Goal: Information Seeking & Learning: Understand process/instructions

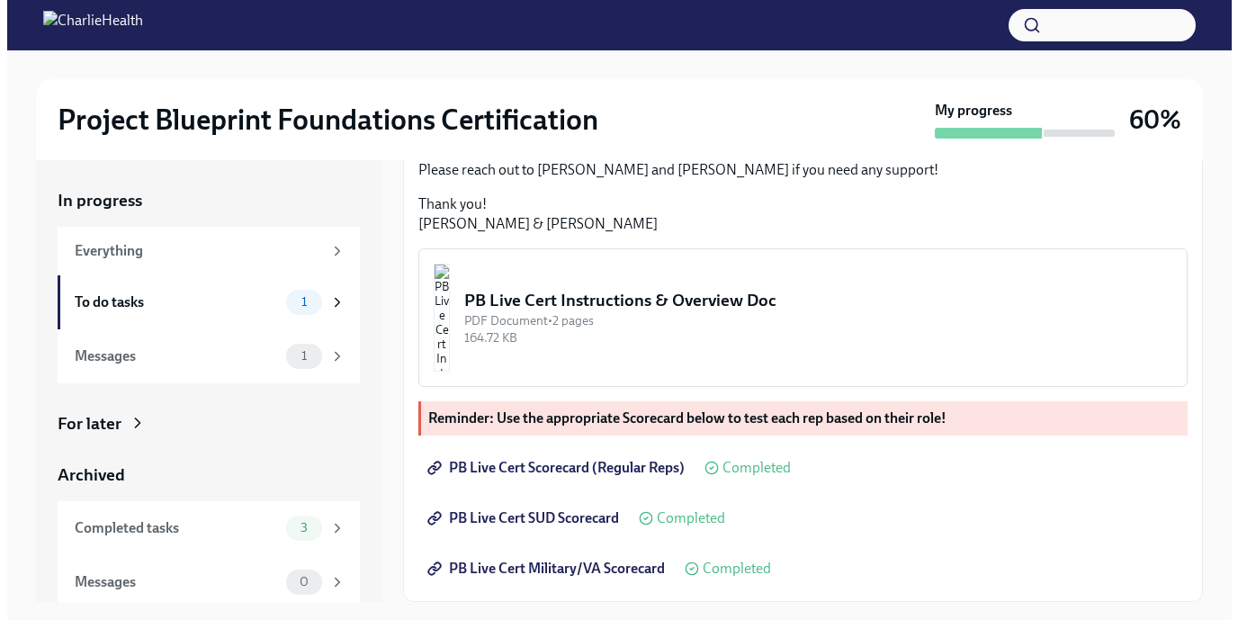
scroll to position [32, 0]
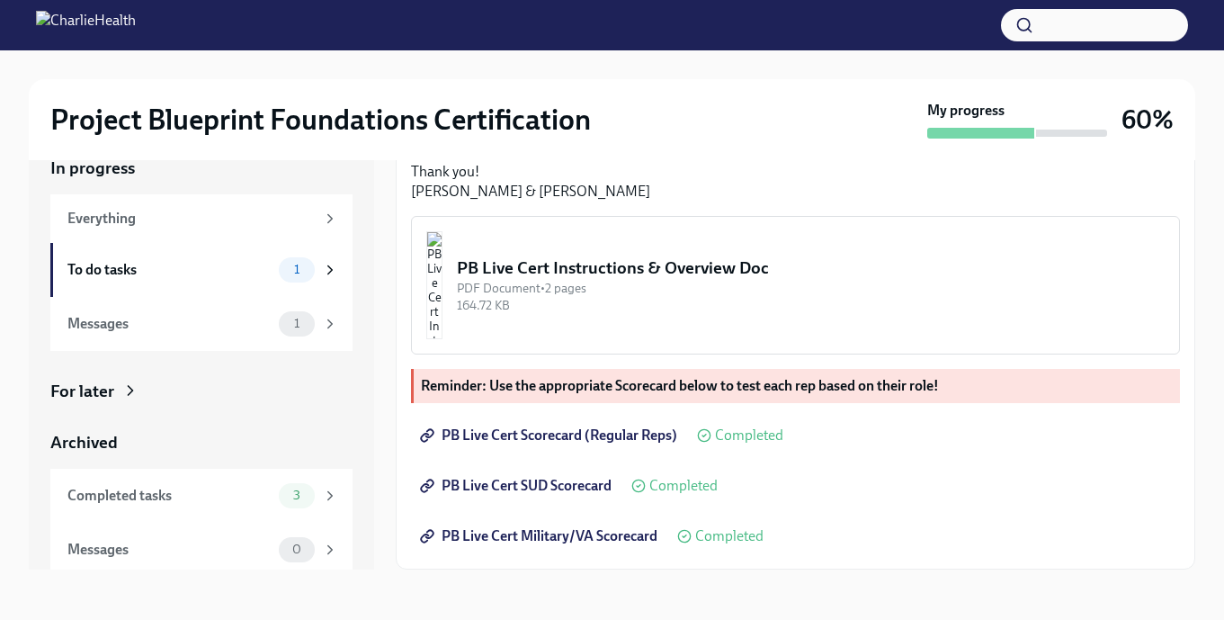
click at [636, 269] on div "PB Live Cert Instructions & Overview Doc" at bounding box center [811, 267] width 708 height 23
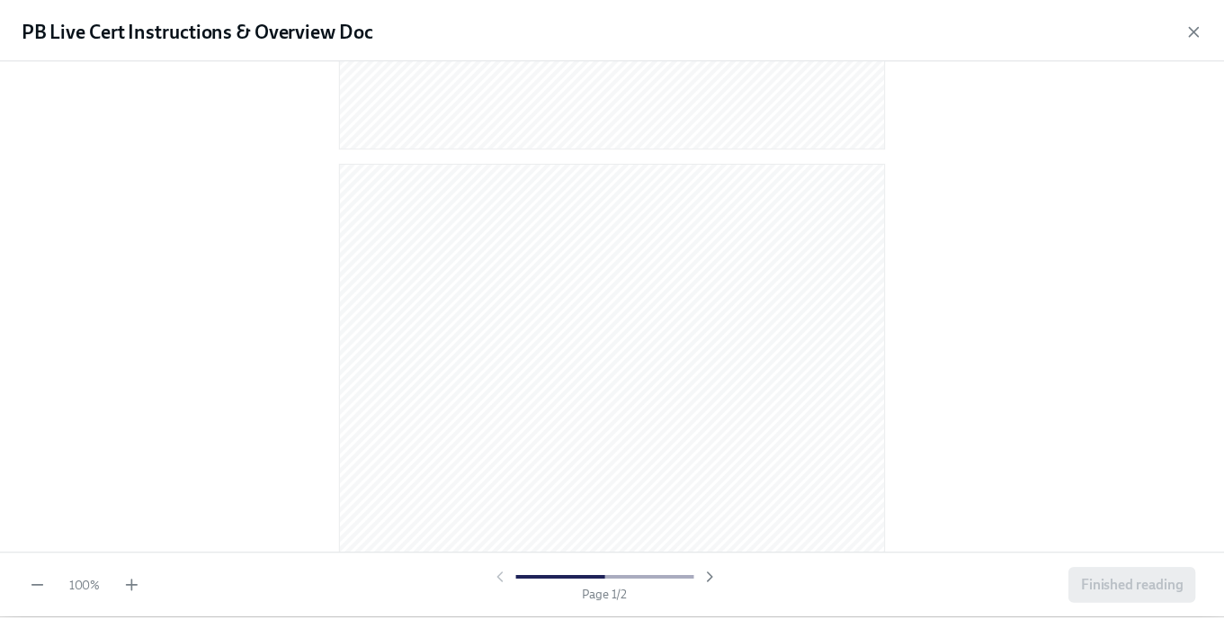
scroll to position [976, 0]
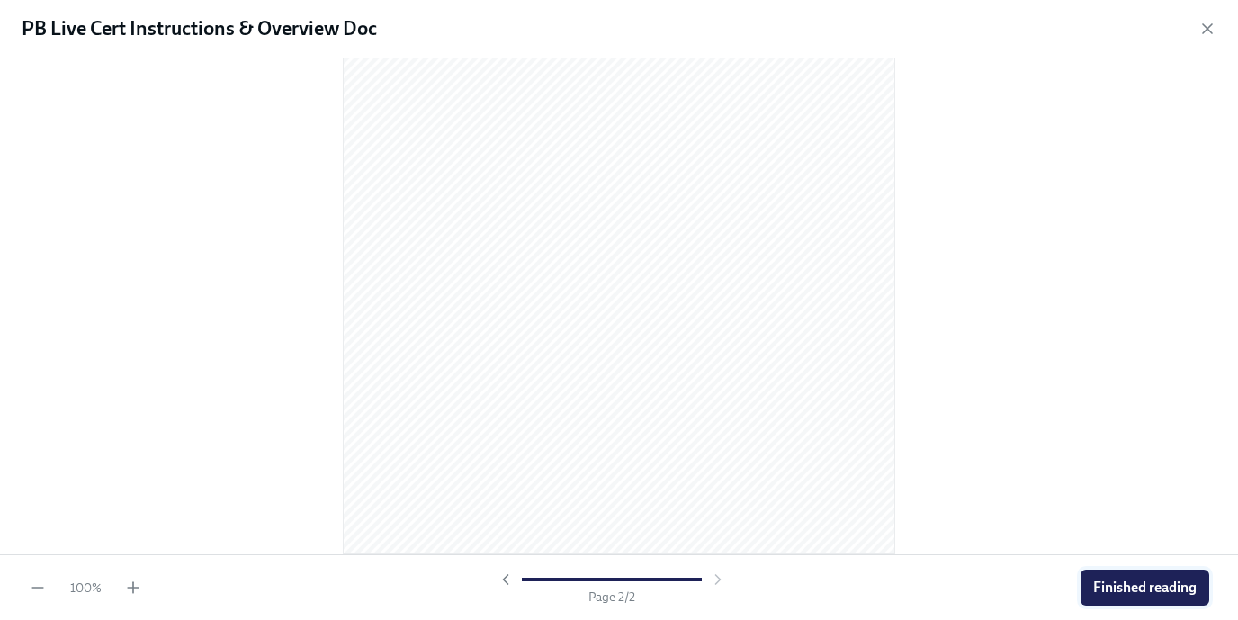
click at [1108, 593] on span "Finished reading" at bounding box center [1144, 587] width 103 height 18
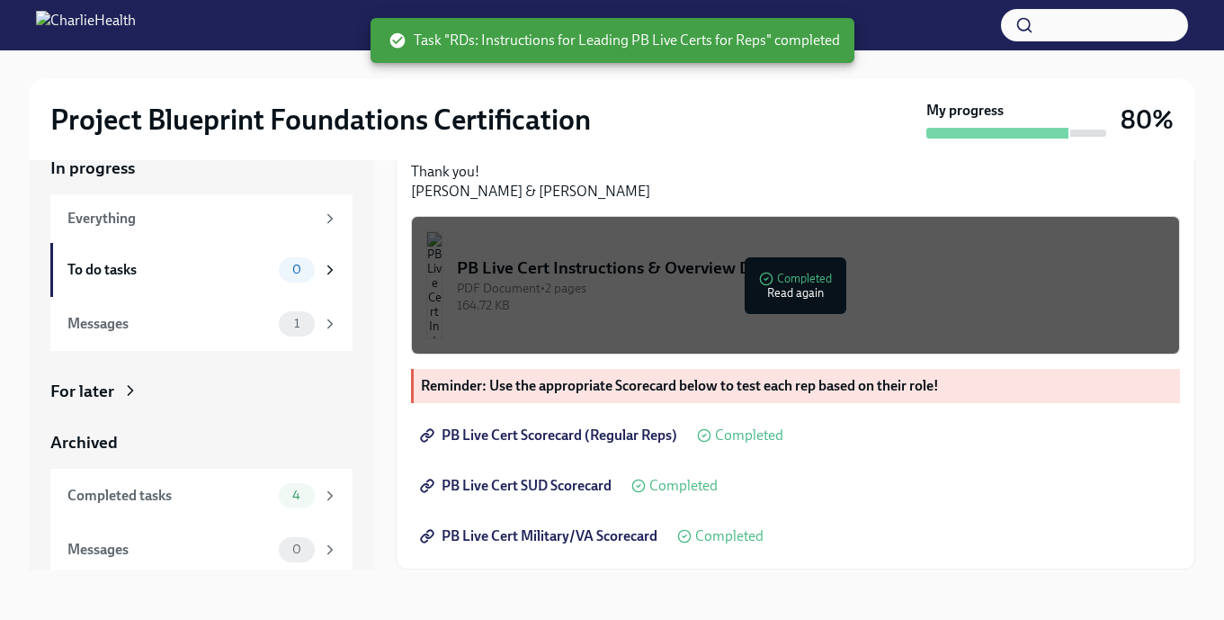
click at [606, 425] on link "PB Live Cert Scorecard (Regular Reps)" at bounding box center [550, 435] width 279 height 36
click at [112, 326] on div "Messages" at bounding box center [169, 324] width 204 height 20
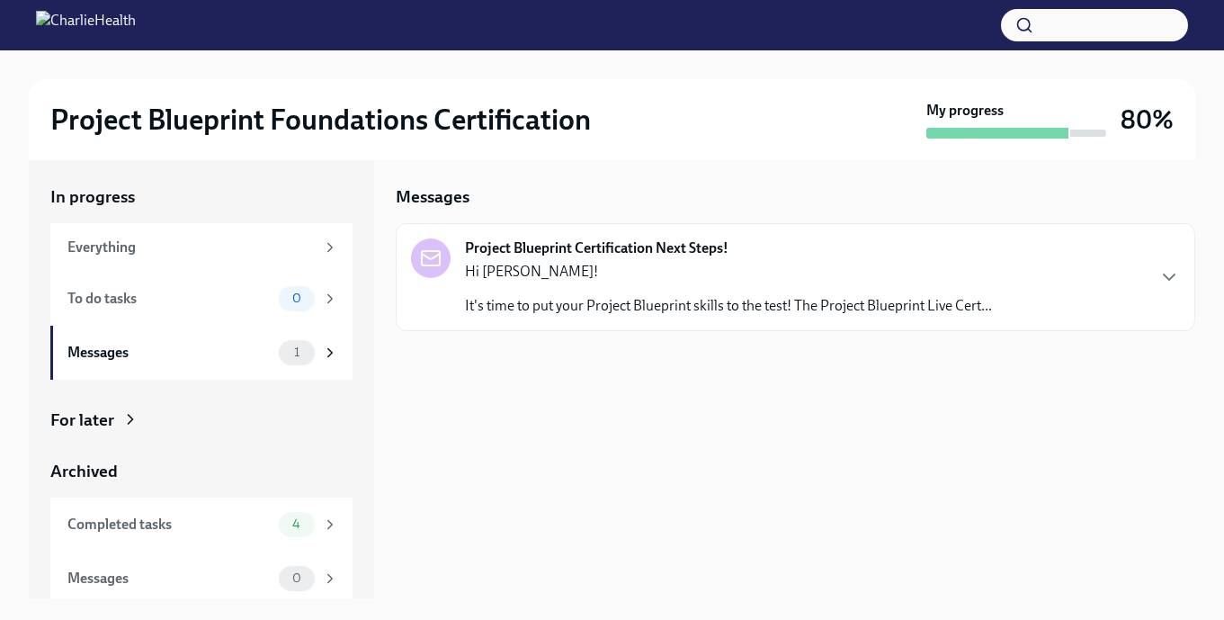
click at [787, 324] on div "Project Blueprint Certification Next Steps! Hi Ana! It's time to put your Proje…" at bounding box center [796, 277] width 800 height 108
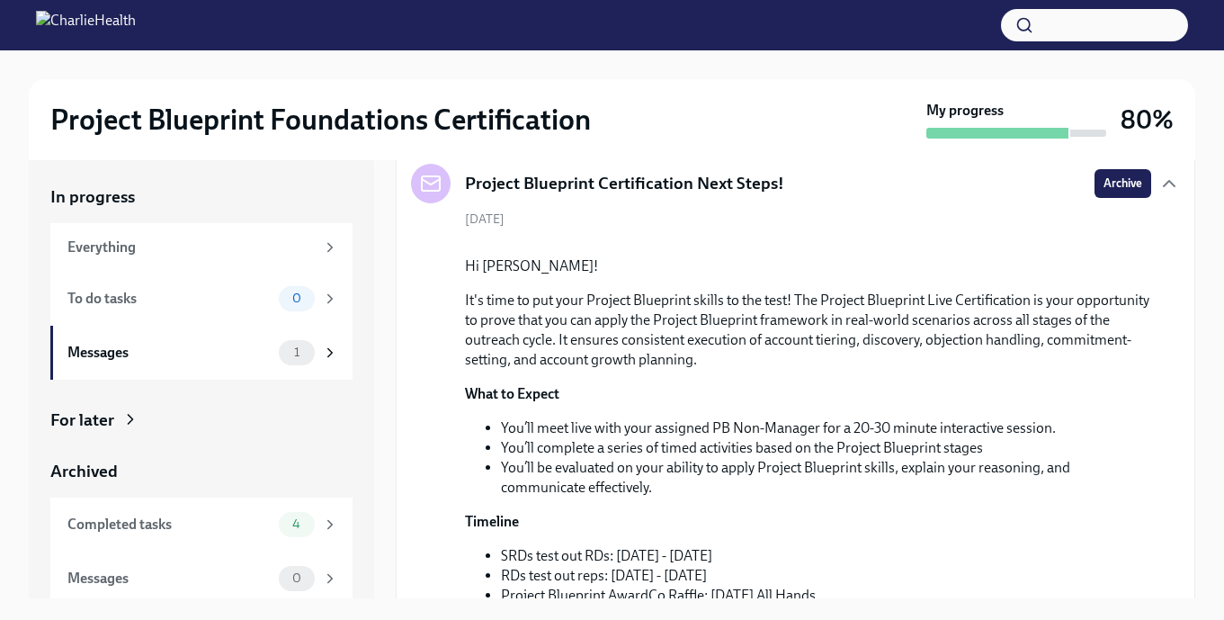
scroll to position [0, 0]
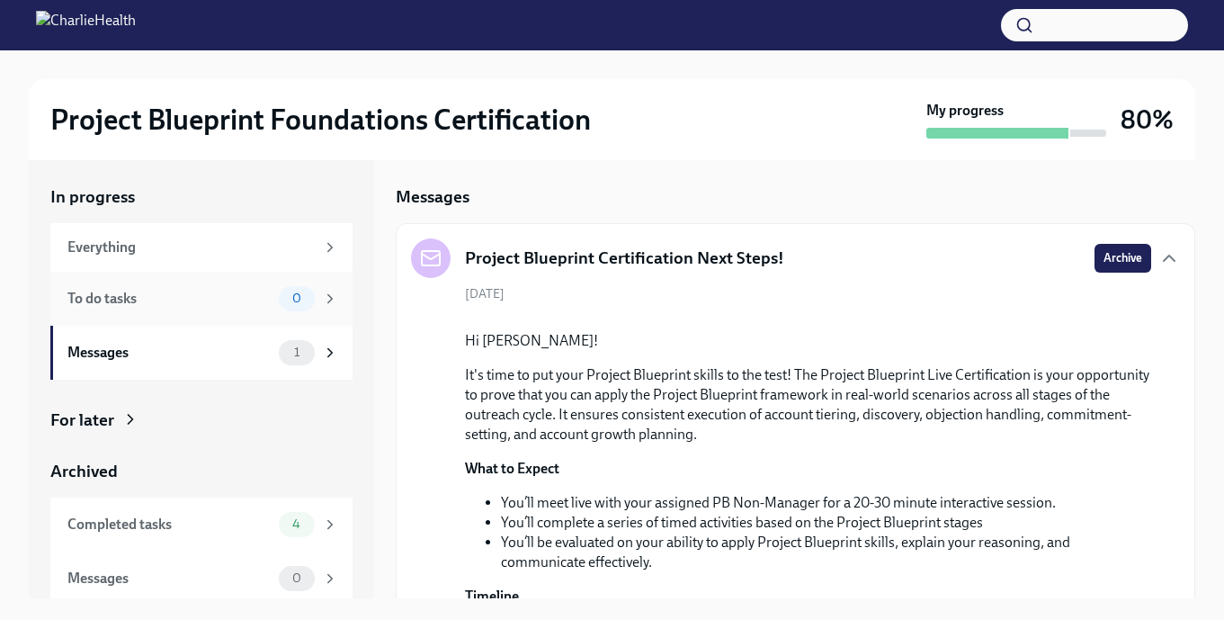
click at [202, 309] on div "To do tasks 0" at bounding box center [202, 298] width 271 height 25
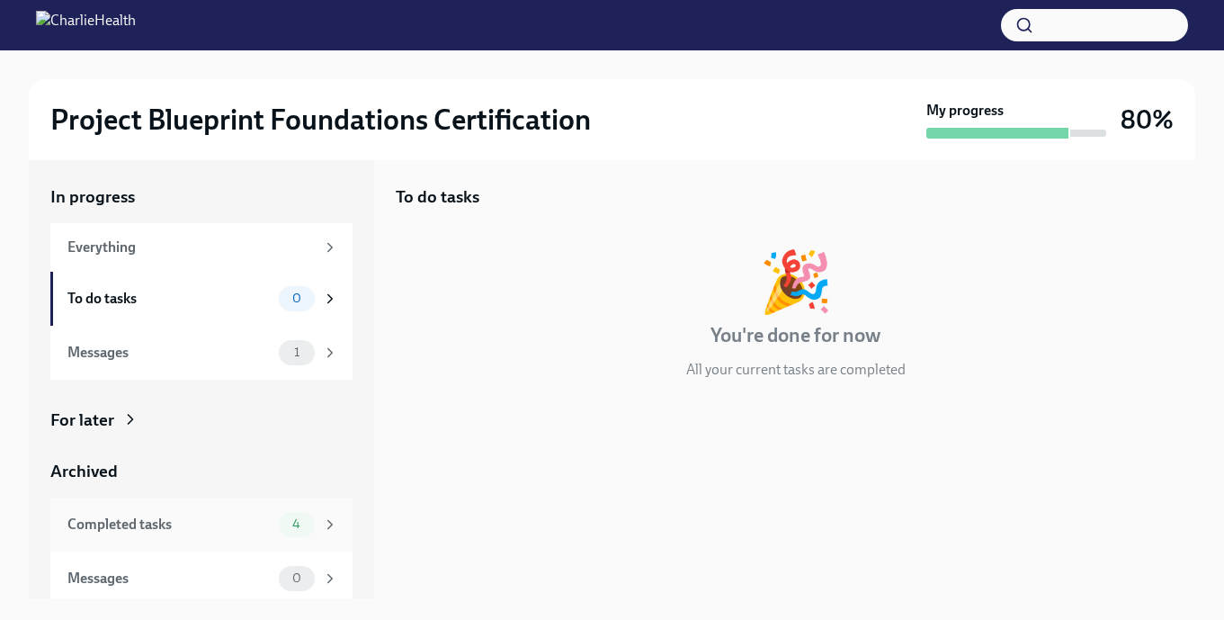
click at [153, 533] on div "Completed tasks" at bounding box center [169, 525] width 204 height 20
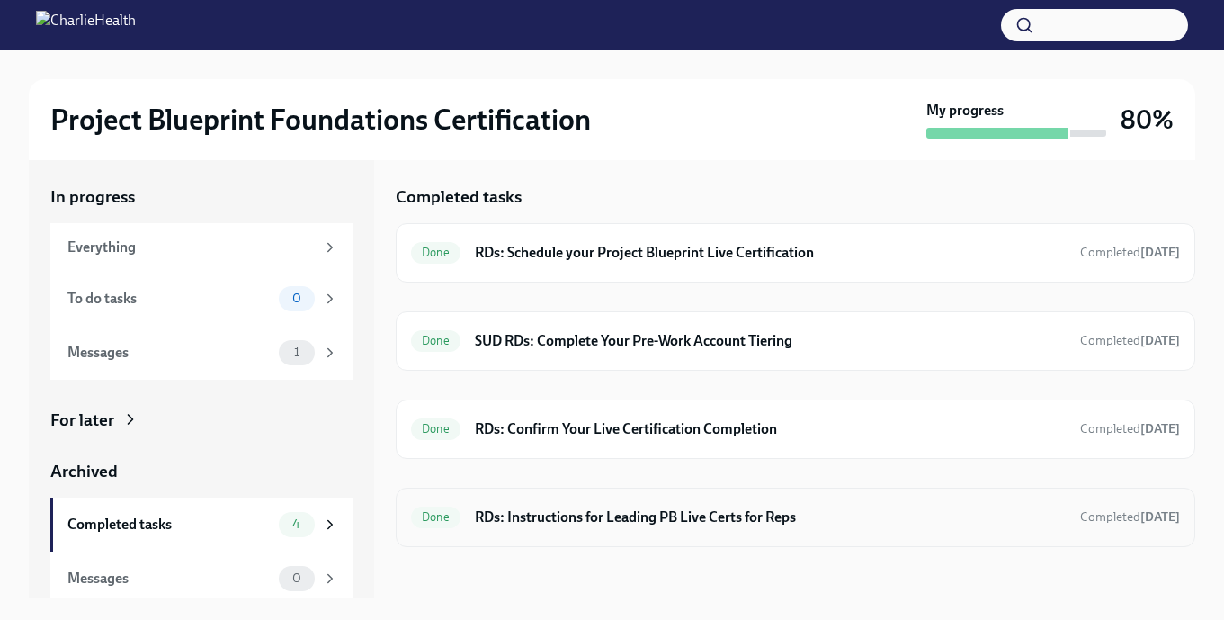
click at [629, 513] on h6 "RDs: Instructions for Leading PB Live Certs for Reps" at bounding box center [770, 517] width 591 height 20
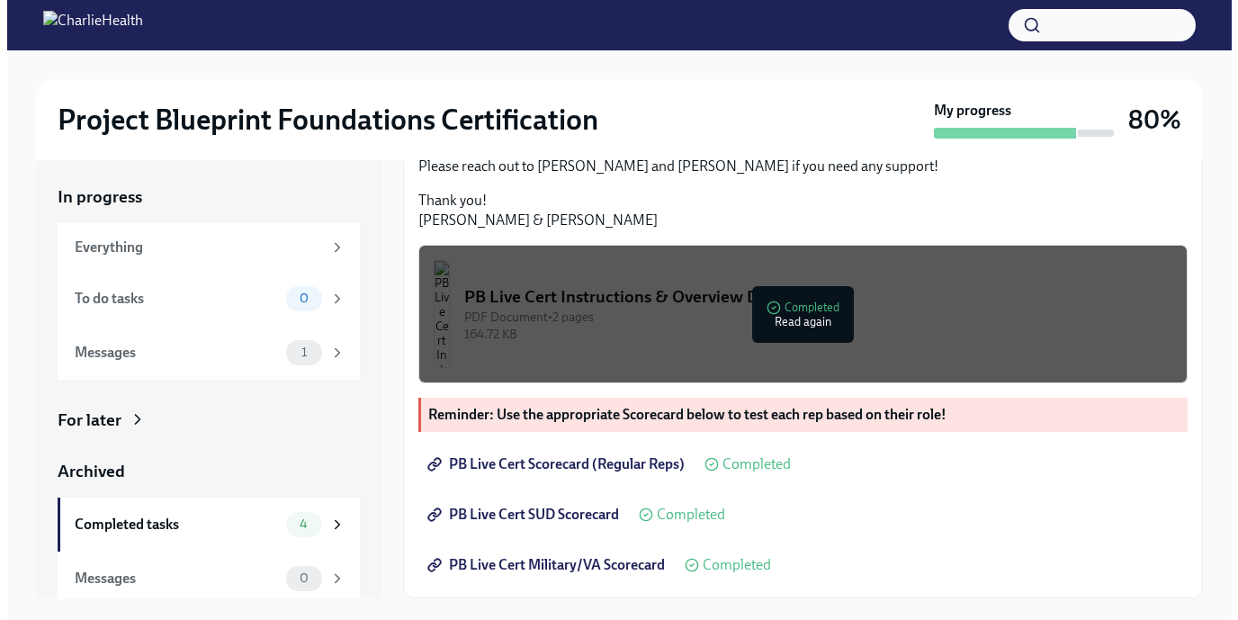
scroll to position [674, 0]
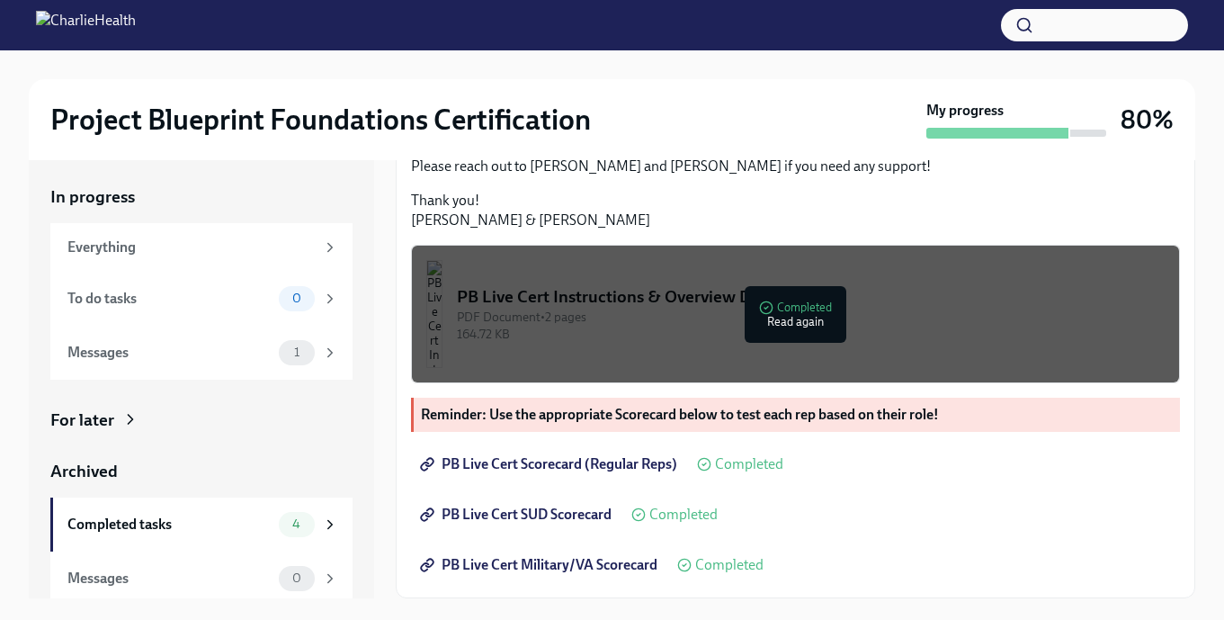
click at [784, 318] on div "PDF Document • 2 pages" at bounding box center [811, 317] width 708 height 17
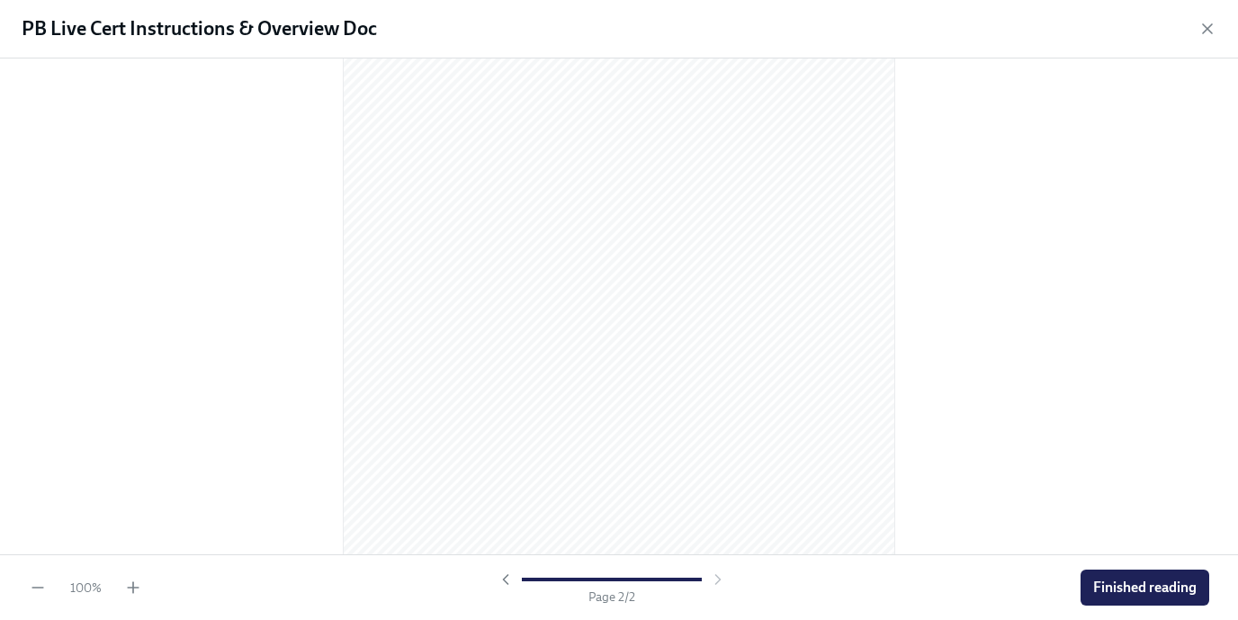
scroll to position [726, 0]
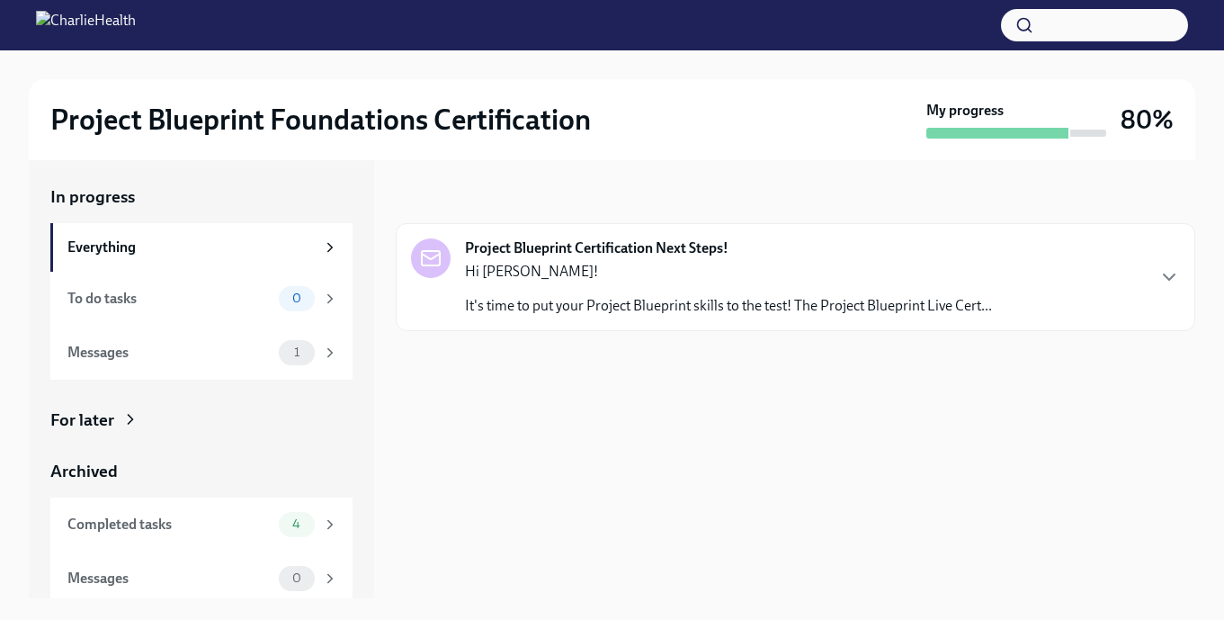
scroll to position [7, 0]
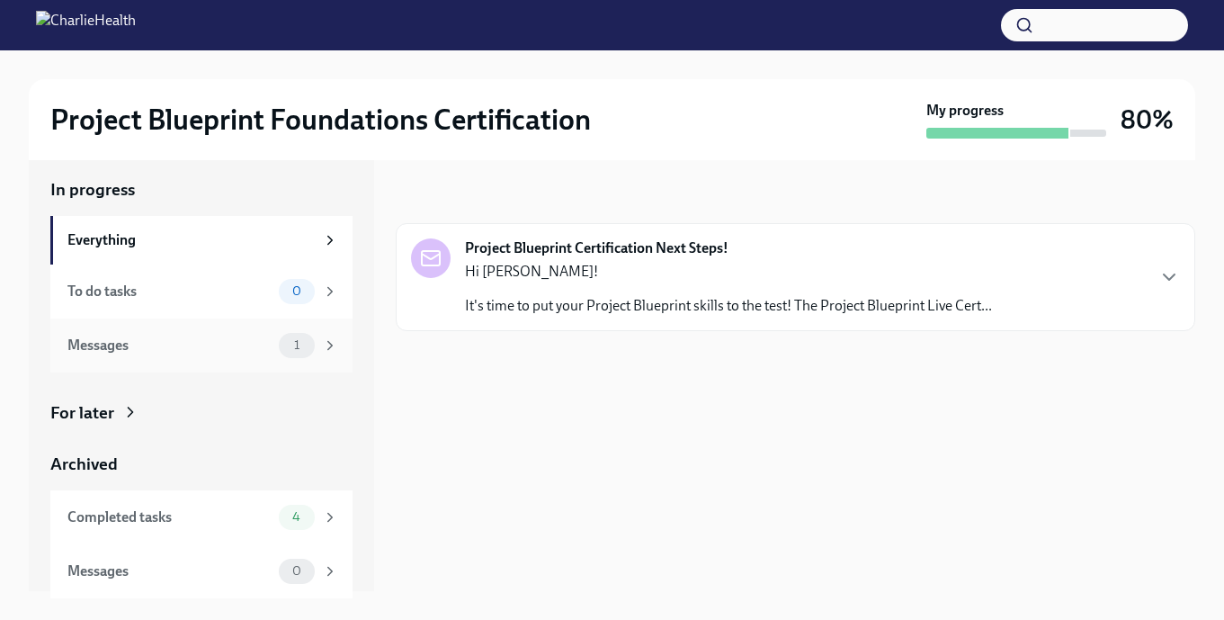
click at [128, 339] on div "Messages" at bounding box center [169, 346] width 204 height 20
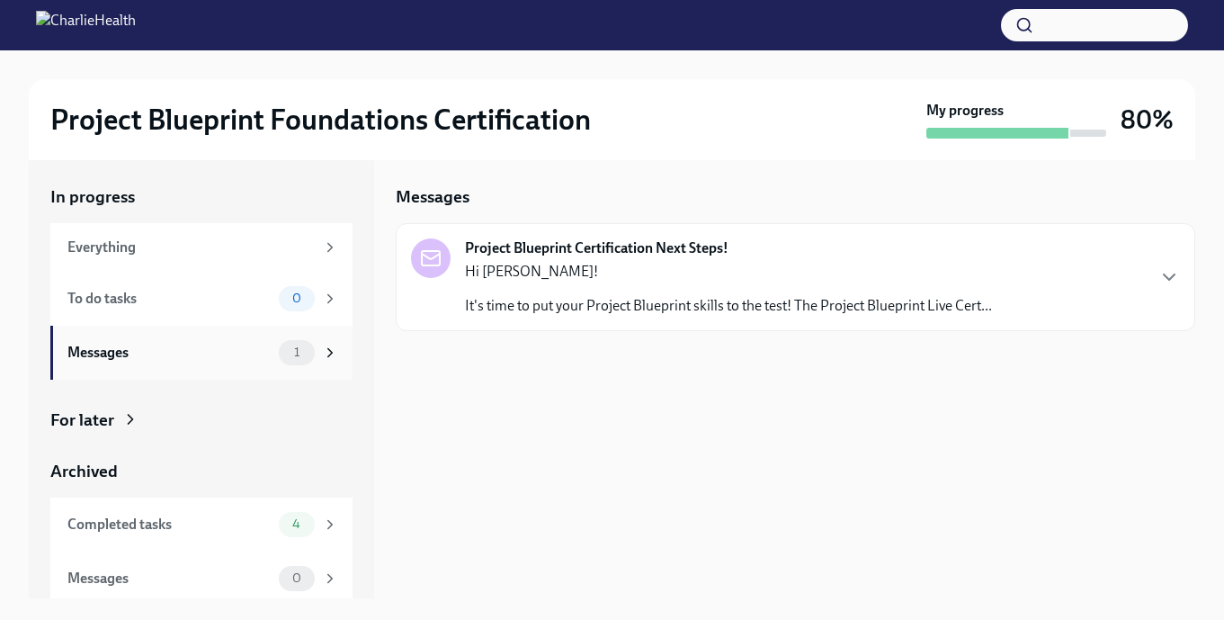
click at [184, 353] on div "Messages" at bounding box center [169, 353] width 204 height 20
click at [141, 514] on div "Completed tasks 4" at bounding box center [202, 524] width 271 height 25
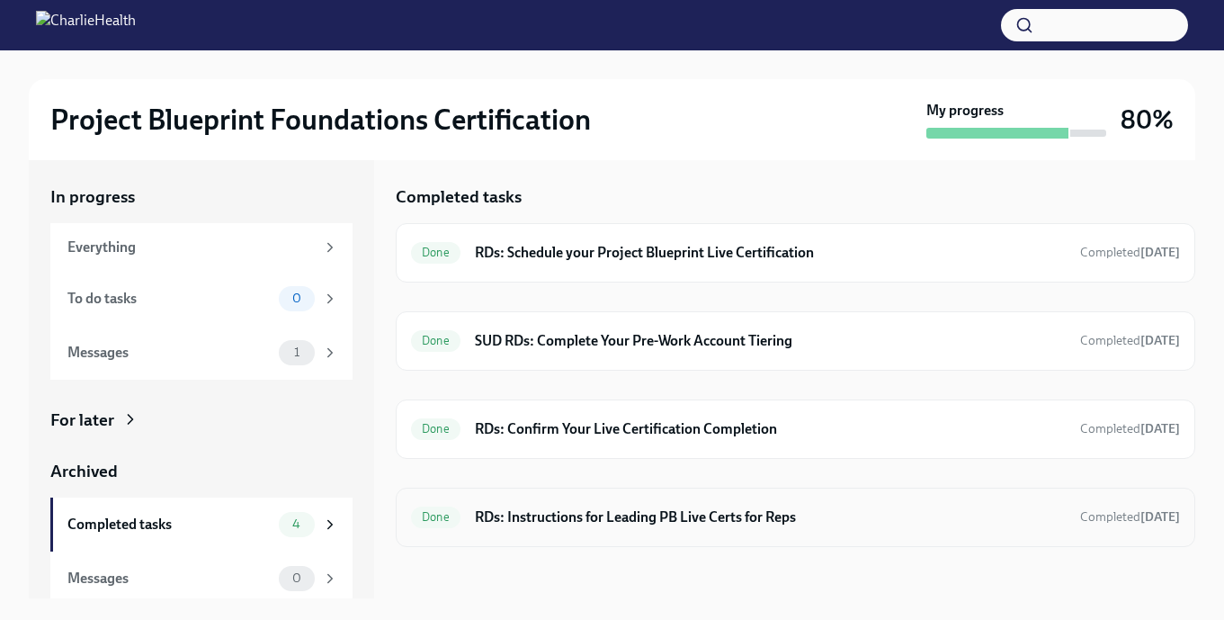
click at [596, 523] on h6 "RDs: Instructions for Leading PB Live Certs for Reps" at bounding box center [770, 517] width 591 height 20
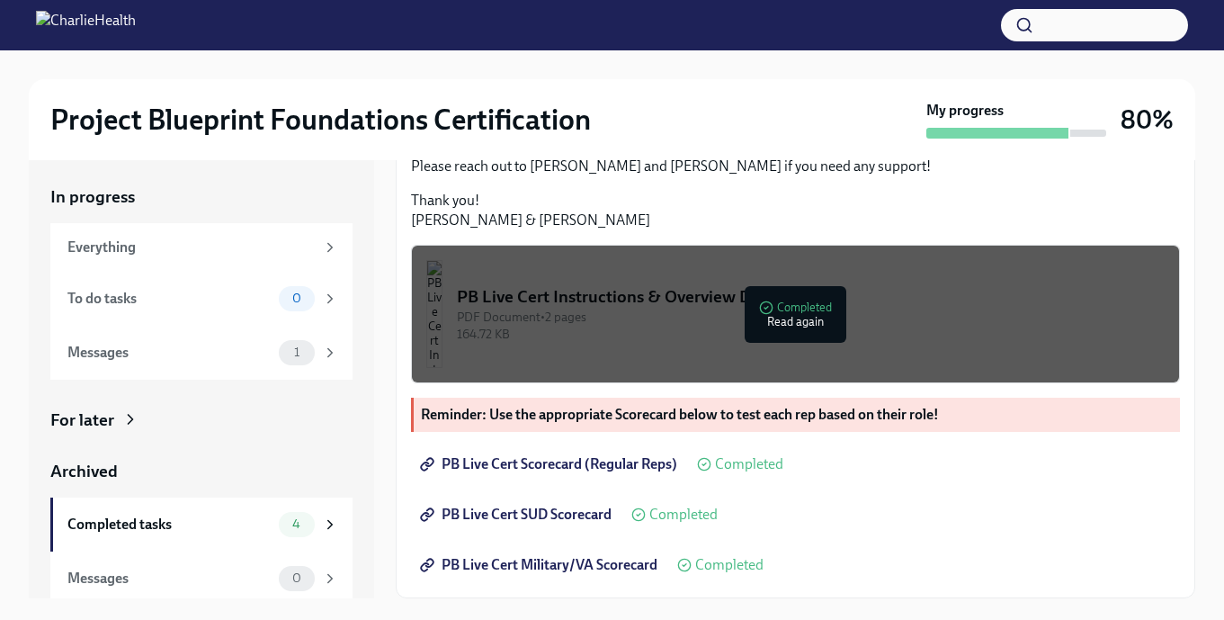
scroll to position [32, 0]
